Goal: Task Accomplishment & Management: Use online tool/utility

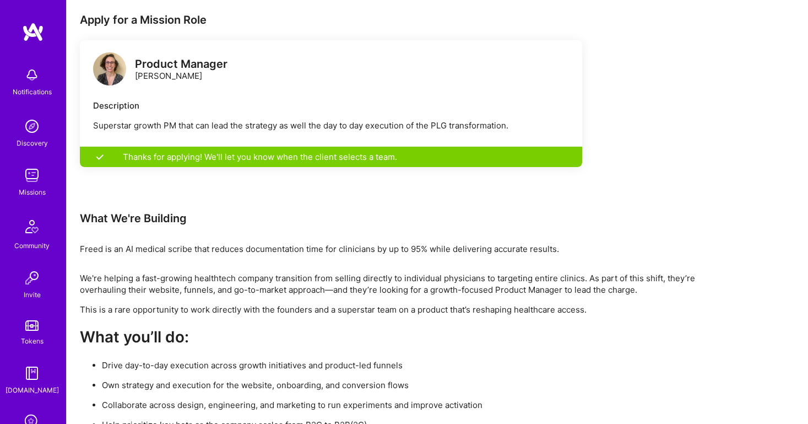
scroll to position [116, 0]
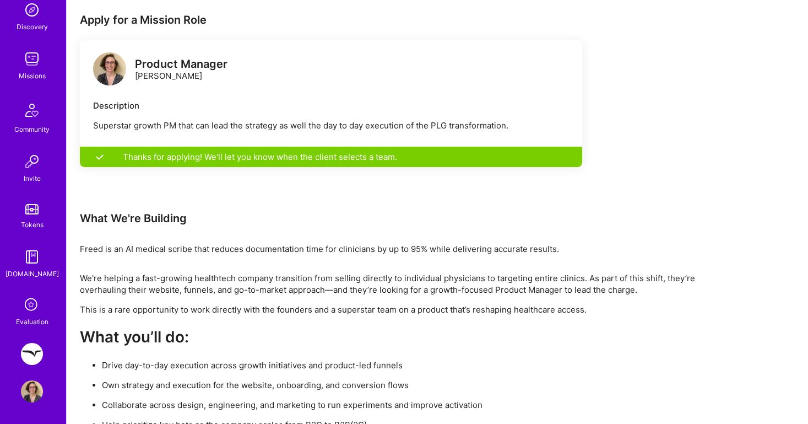
click at [37, 357] on img at bounding box center [32, 354] width 22 height 22
click at [33, 353] on img at bounding box center [32, 354] width 22 height 22
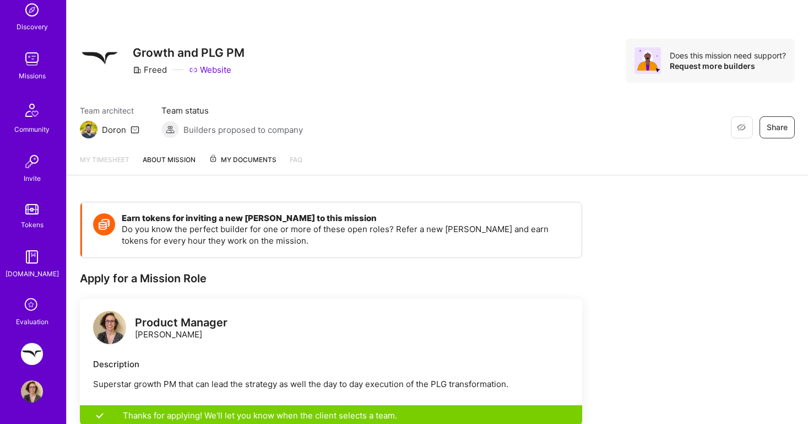
click at [111, 164] on link "My timesheet" at bounding box center [105, 164] width 50 height 21
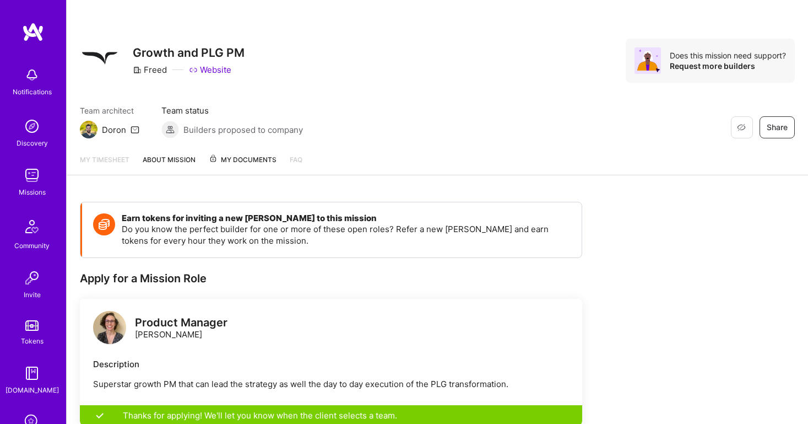
click at [111, 164] on link "My timesheet" at bounding box center [105, 164] width 50 height 21
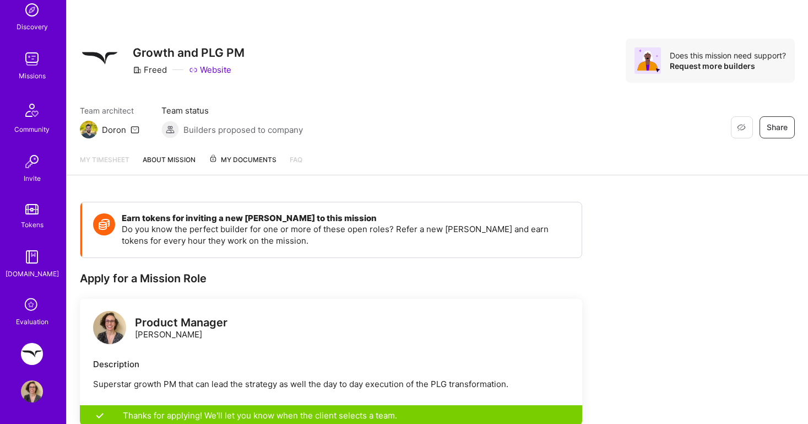
click at [33, 349] on img at bounding box center [32, 354] width 22 height 22
click at [117, 160] on link "My timesheet" at bounding box center [105, 164] width 50 height 21
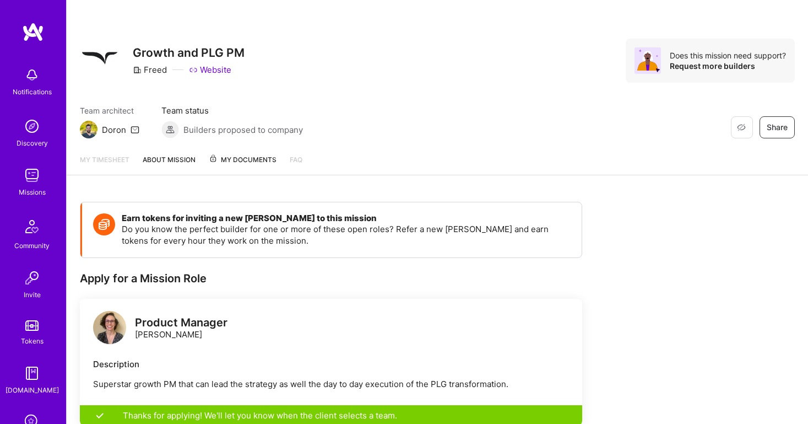
click at [117, 160] on link "My timesheet" at bounding box center [105, 164] width 50 height 21
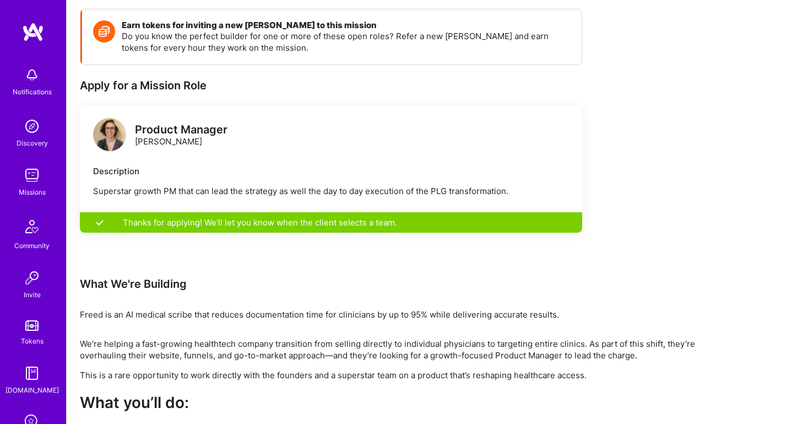
scroll to position [288, 0]
